Goal: Information Seeking & Learning: Learn about a topic

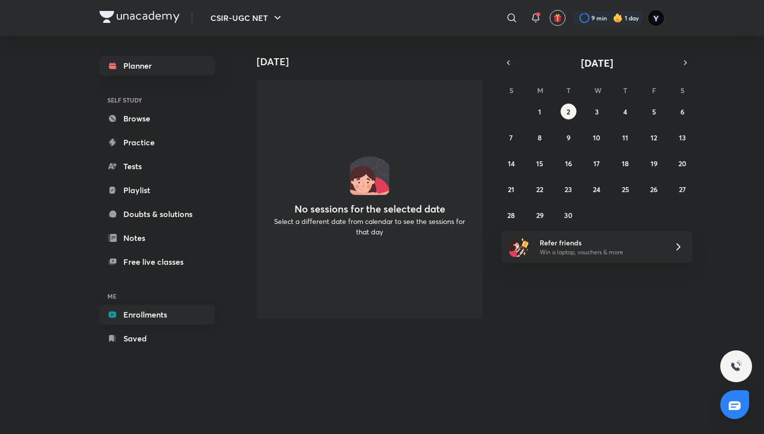
click at [157, 317] on link "Enrollments" at bounding box center [156, 314] width 115 height 20
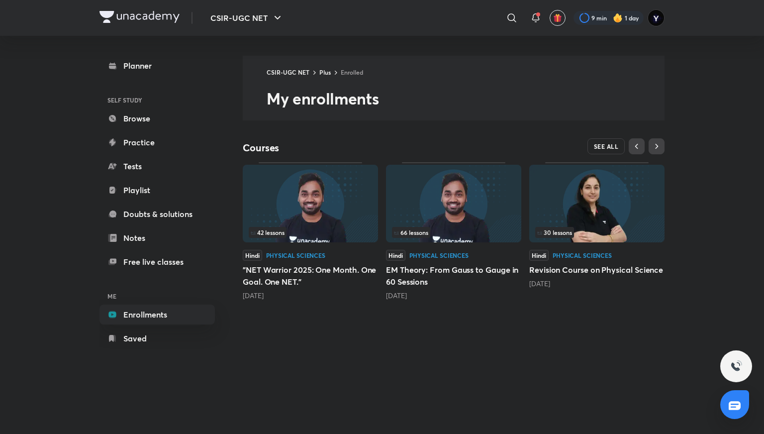
click at [597, 143] on span "SEE ALL" at bounding box center [606, 146] width 25 height 7
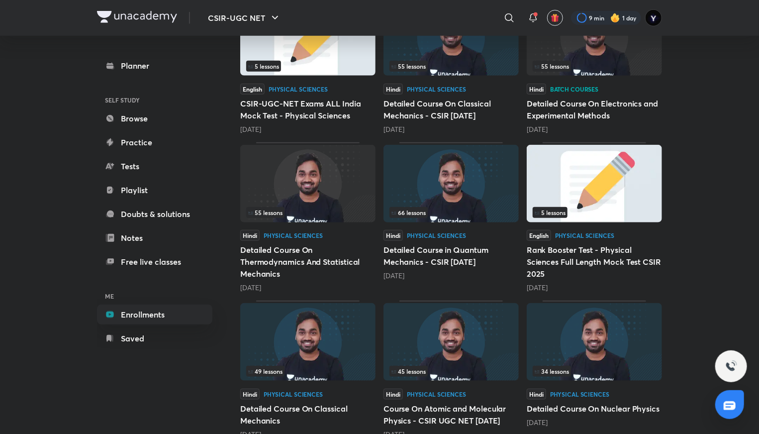
scroll to position [364, 0]
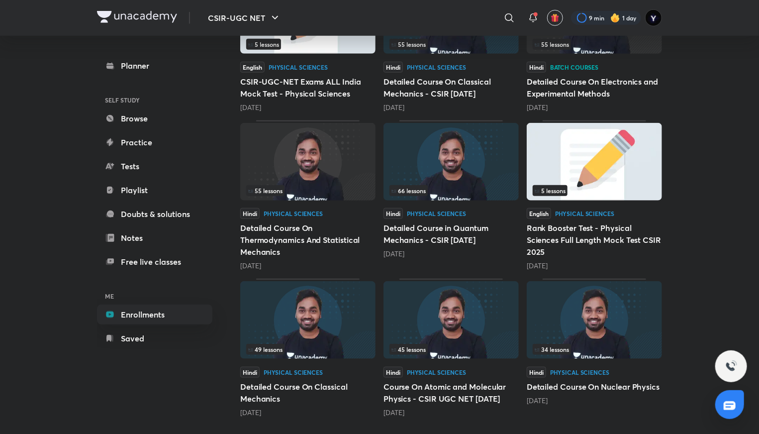
click at [611, 302] on img at bounding box center [594, 320] width 135 height 78
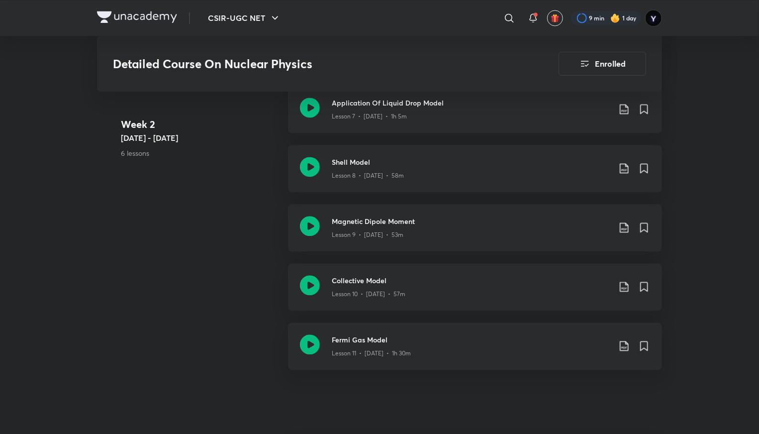
scroll to position [1007, 0]
click at [440, 164] on div "Shell Model Lesson 8 • Apr 10 • 58m" at bounding box center [475, 169] width 374 height 47
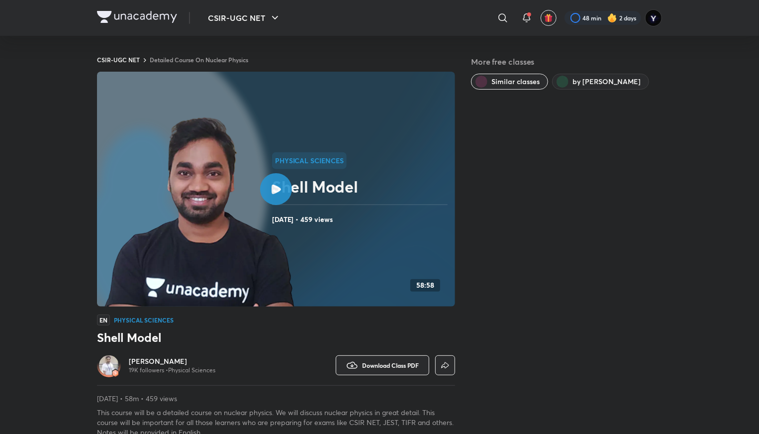
click at [158, 23] on div at bounding box center [137, 18] width 80 height 14
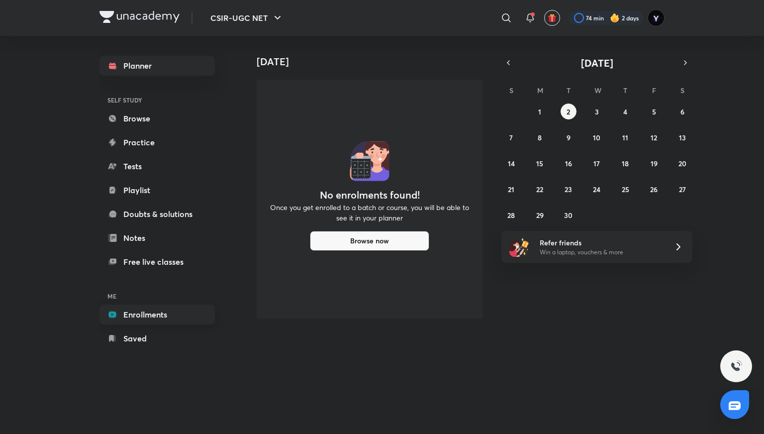
click at [159, 312] on link "Enrollments" at bounding box center [156, 314] width 115 height 20
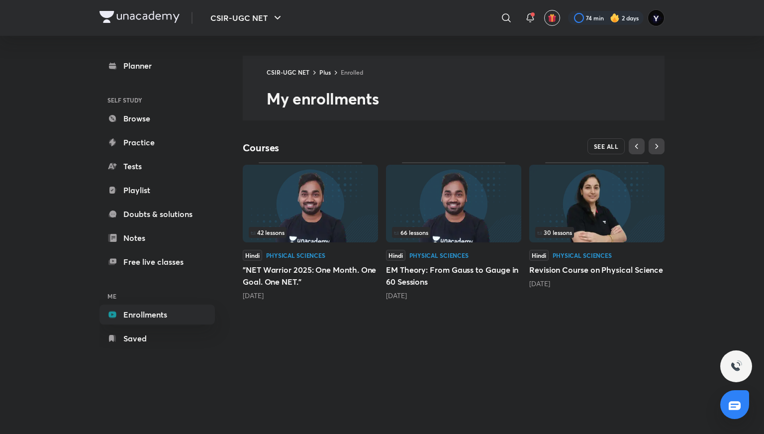
click at [601, 143] on span "SEE ALL" at bounding box center [606, 146] width 25 height 7
click at [533, 21] on icon at bounding box center [530, 18] width 12 height 12
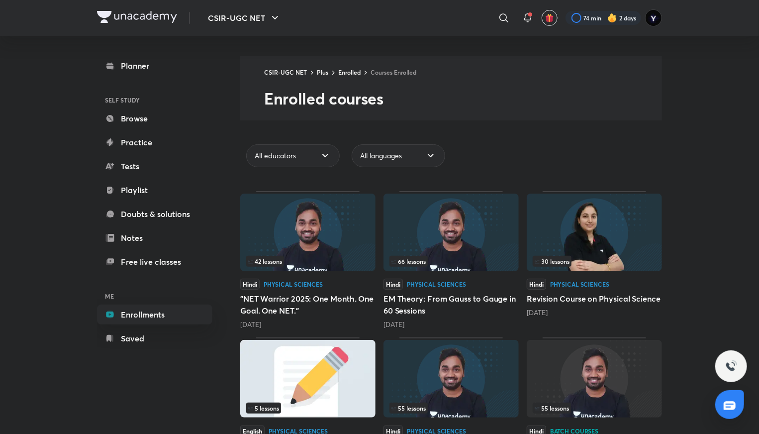
click at [533, 21] on div at bounding box center [528, 18] width 20 height 20
click at [528, 14] on span at bounding box center [530, 14] width 4 height 4
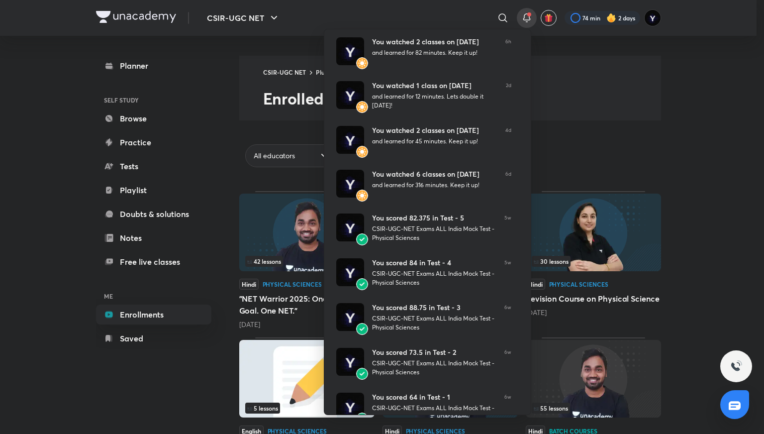
click at [699, 118] on div at bounding box center [382, 217] width 764 height 434
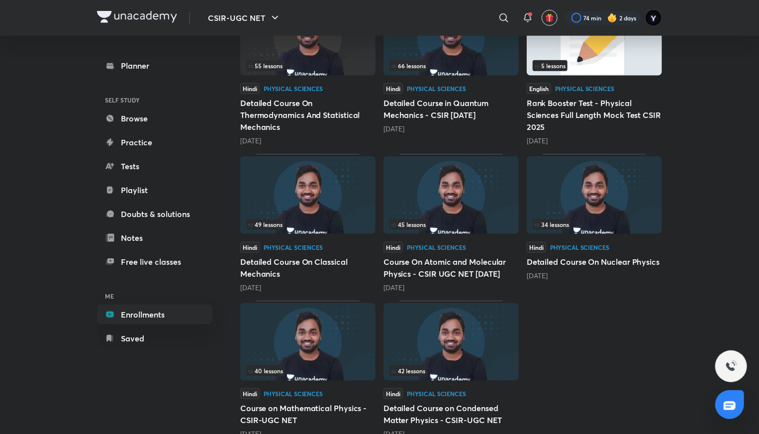
scroll to position [509, 0]
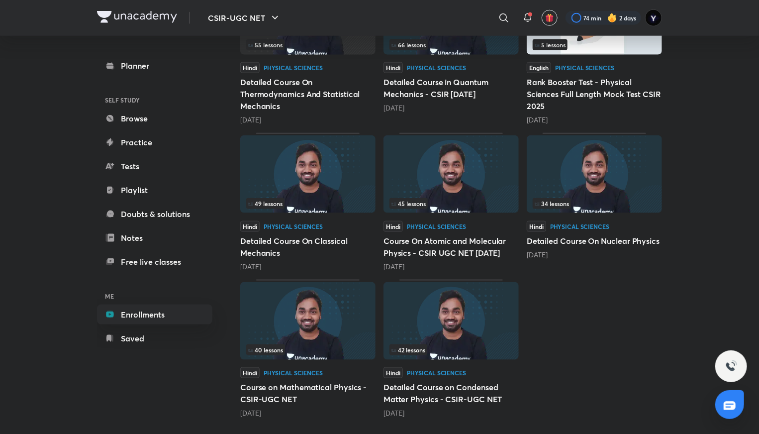
click at [614, 187] on img at bounding box center [594, 174] width 135 height 78
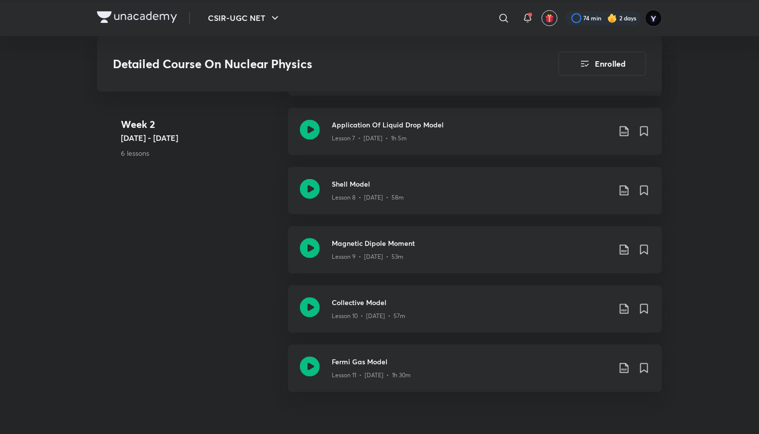
scroll to position [985, 0]
click at [432, 249] on h3 "Magnetic Dipole Moment" at bounding box center [471, 244] width 279 height 10
